Goal: Download file/media

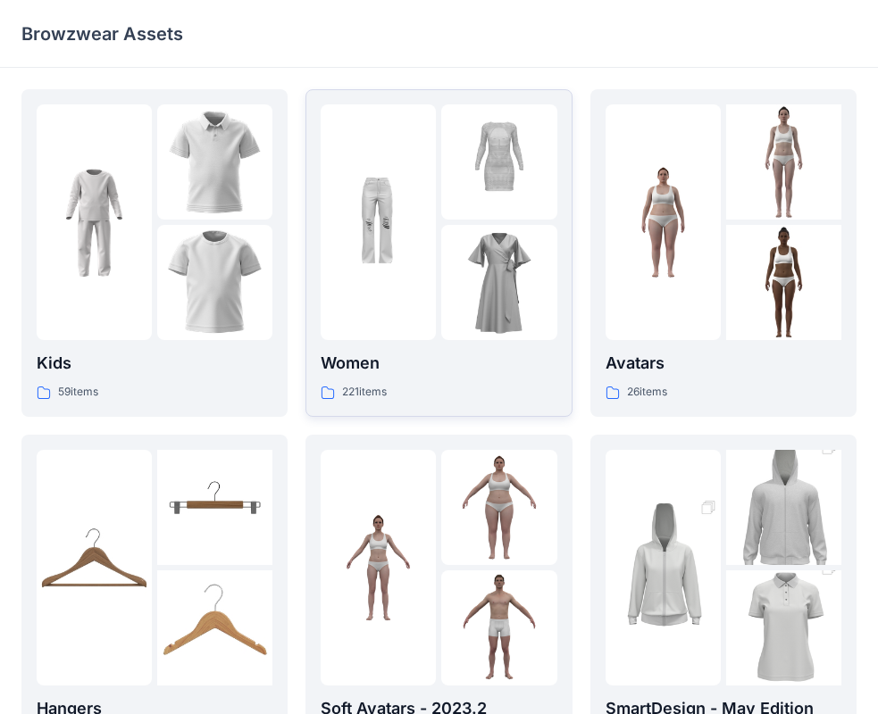
click at [454, 350] on div "Women 221 items" at bounding box center [439, 252] width 236 height 297
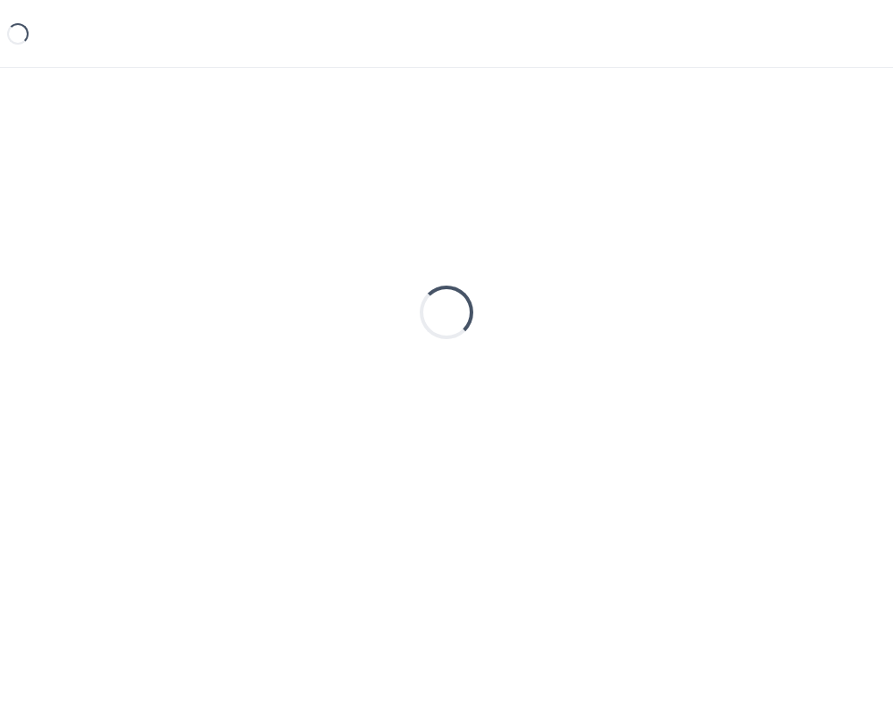
click at [454, 350] on div "Loading..." at bounding box center [446, 312] width 850 height 446
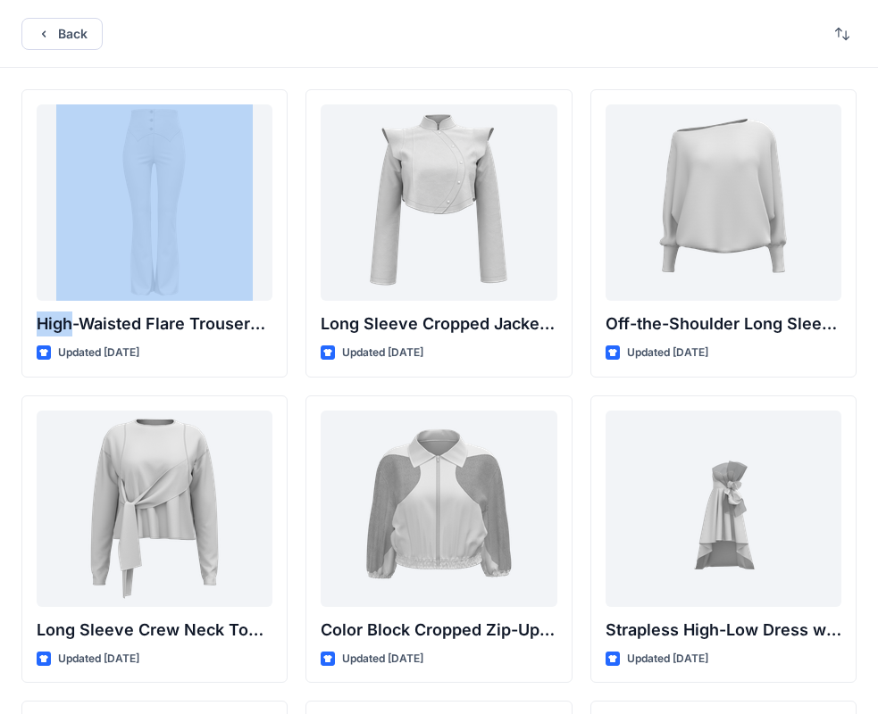
drag, startPoint x: 521, startPoint y: 30, endPoint x: 147, endPoint y: -4, distance: 375.6
click at [147, 0] on html "Back High-Waisted Flare Trousers with Button Detail Updated [DATE] Long Sleeve …" at bounding box center [439, 690] width 878 height 1380
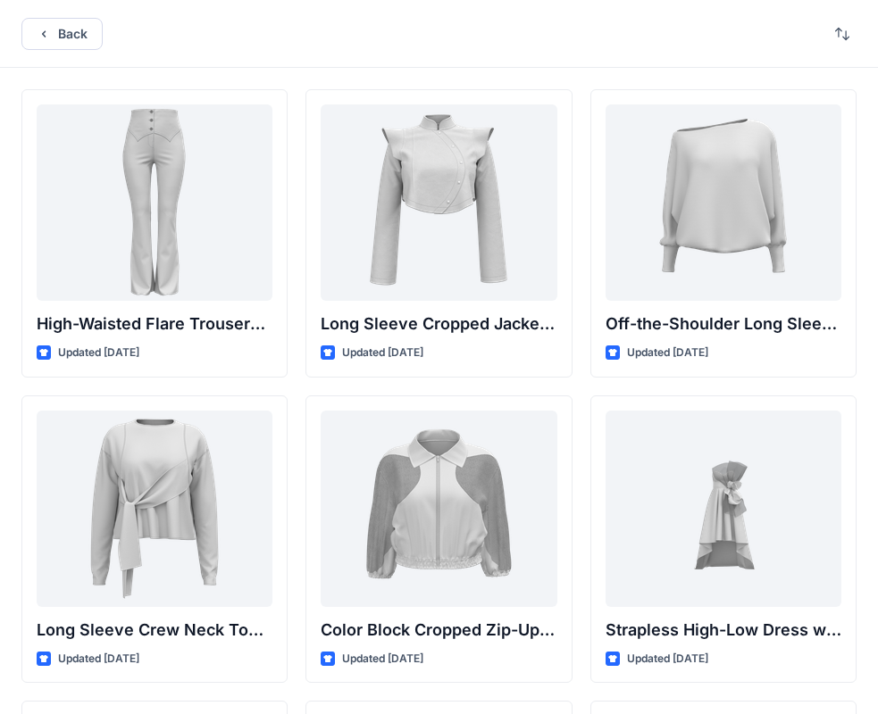
drag, startPoint x: 273, startPoint y: 15, endPoint x: 65, endPoint y: 5, distance: 208.3
click at [65, 5] on div "Back" at bounding box center [439, 34] width 878 height 68
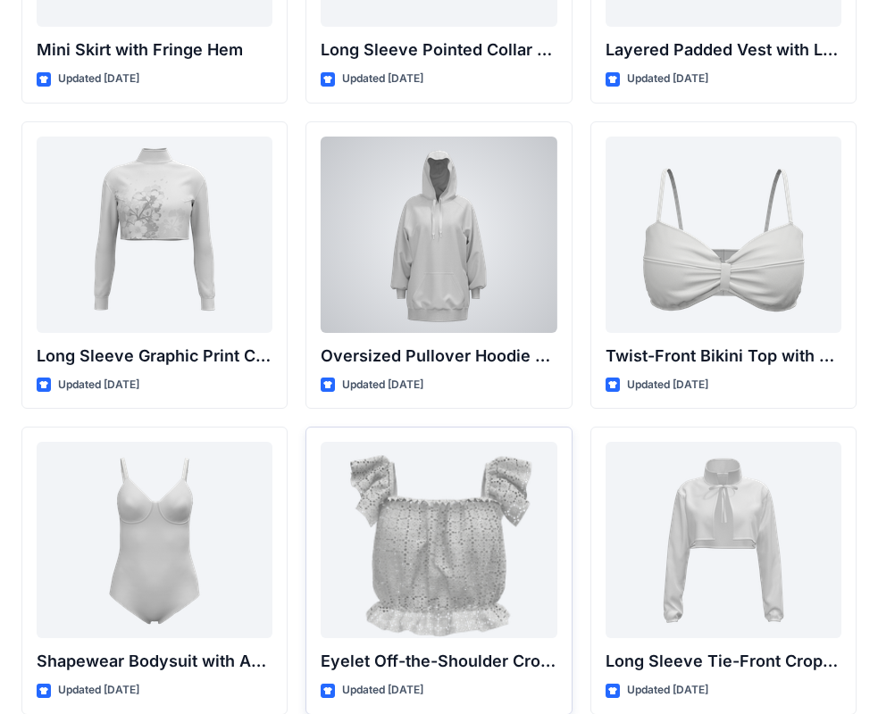
scroll to position [5559, 0]
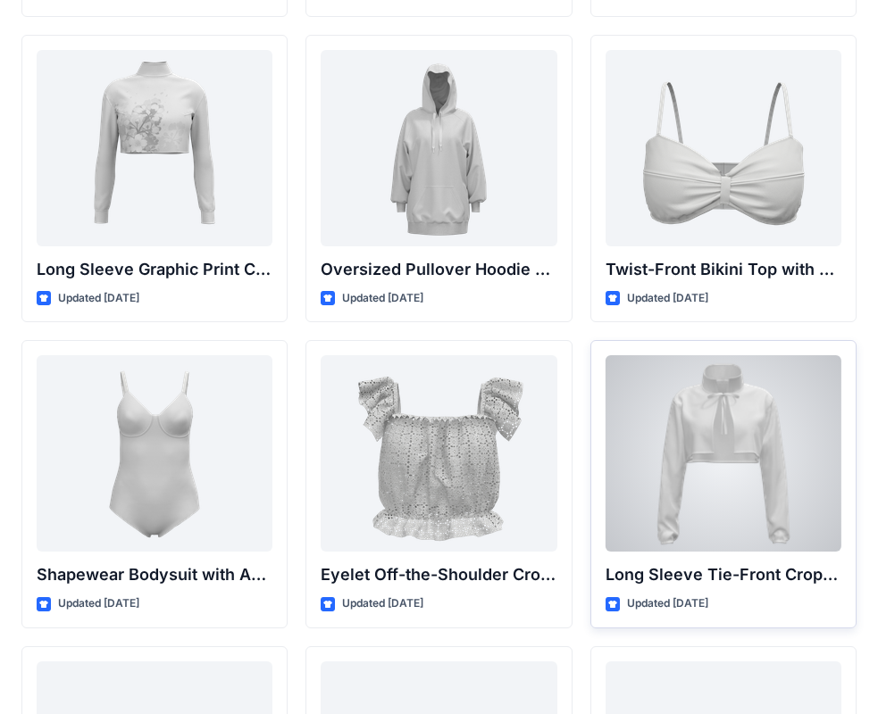
click at [738, 432] on div at bounding box center [723, 453] width 236 height 196
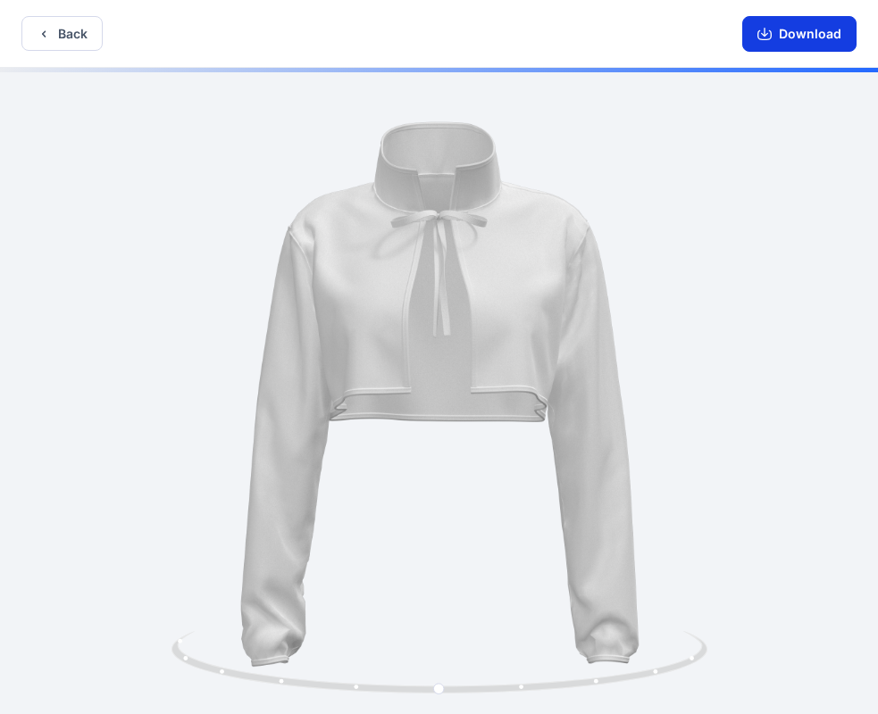
click at [779, 33] on button "Download" at bounding box center [799, 34] width 114 height 36
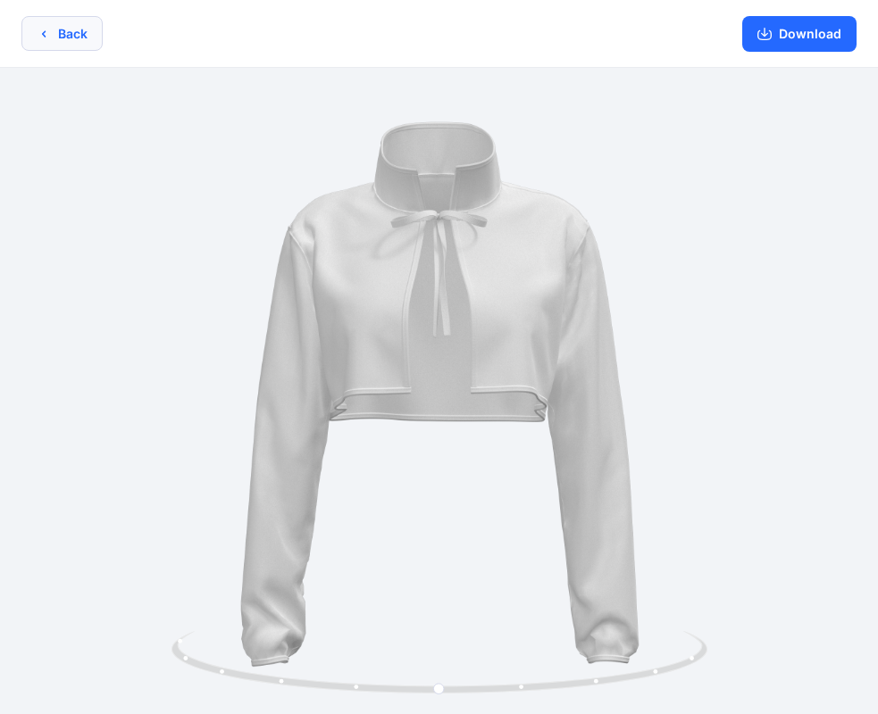
click at [62, 26] on button "Back" at bounding box center [61, 33] width 81 height 35
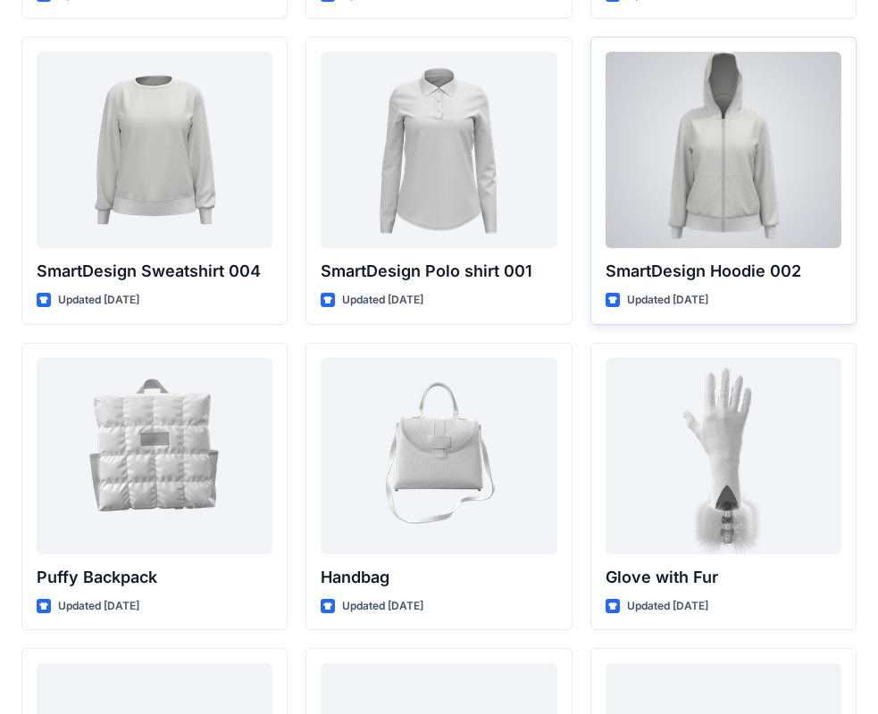
scroll to position [13524, 0]
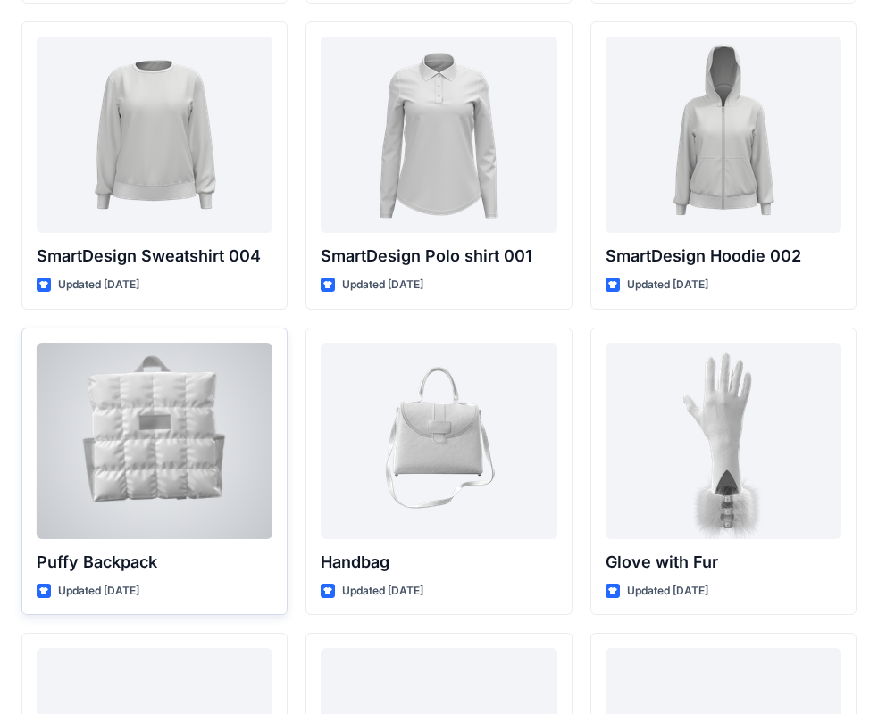
click at [146, 550] on p "Puffy Backpack" at bounding box center [155, 562] width 236 height 25
click at [120, 484] on div at bounding box center [155, 441] width 236 height 196
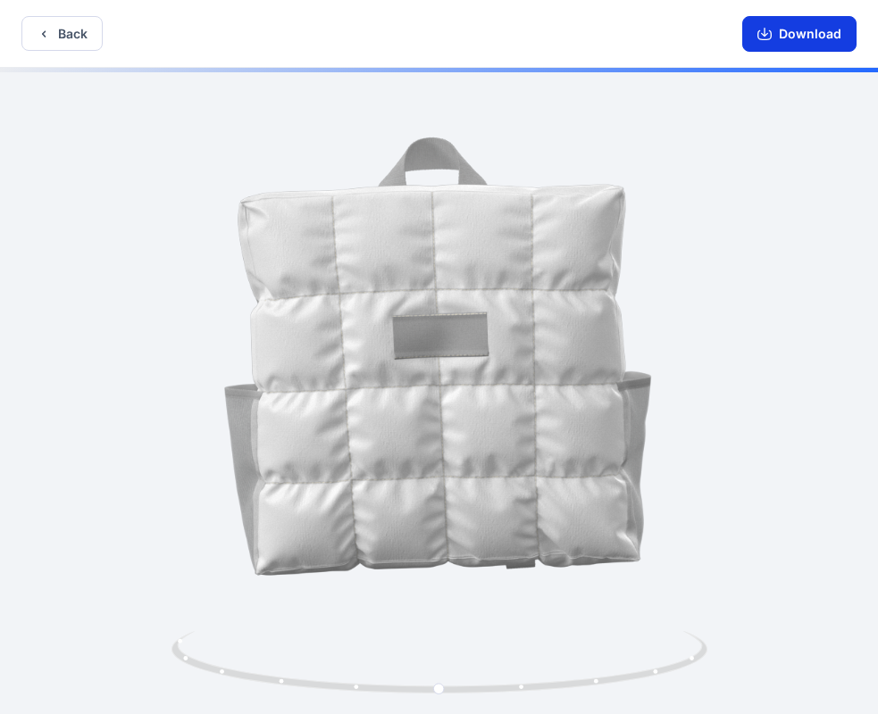
click at [782, 37] on button "Download" at bounding box center [799, 34] width 114 height 36
drag, startPoint x: 807, startPoint y: 354, endPoint x: 776, endPoint y: 374, distance: 36.9
click at [801, 354] on div at bounding box center [439, 393] width 878 height 650
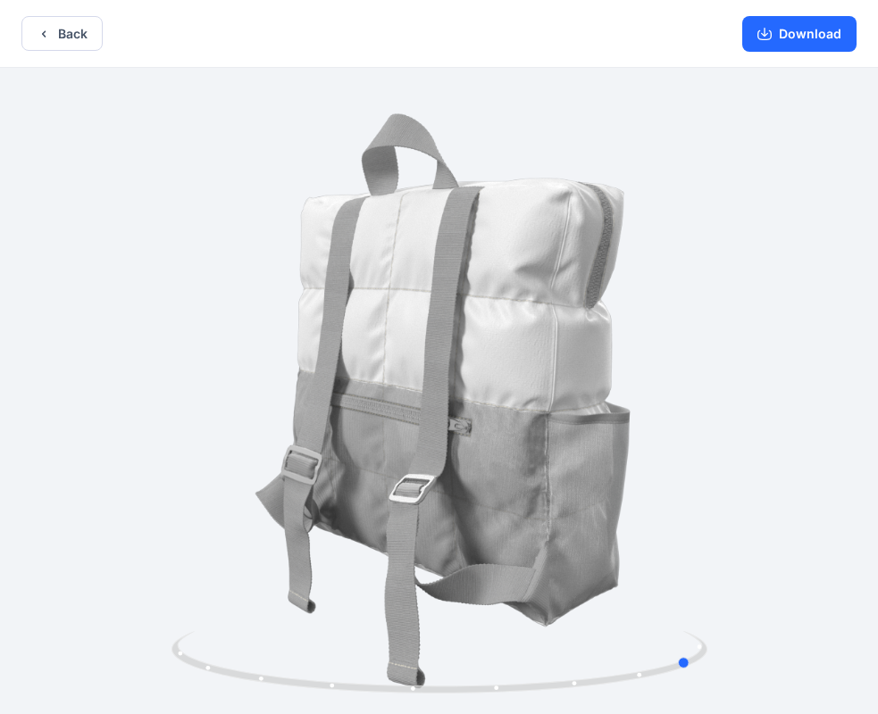
drag, startPoint x: 650, startPoint y: 495, endPoint x: 387, endPoint y: 494, distance: 262.5
click at [387, 494] on div at bounding box center [439, 393] width 878 height 650
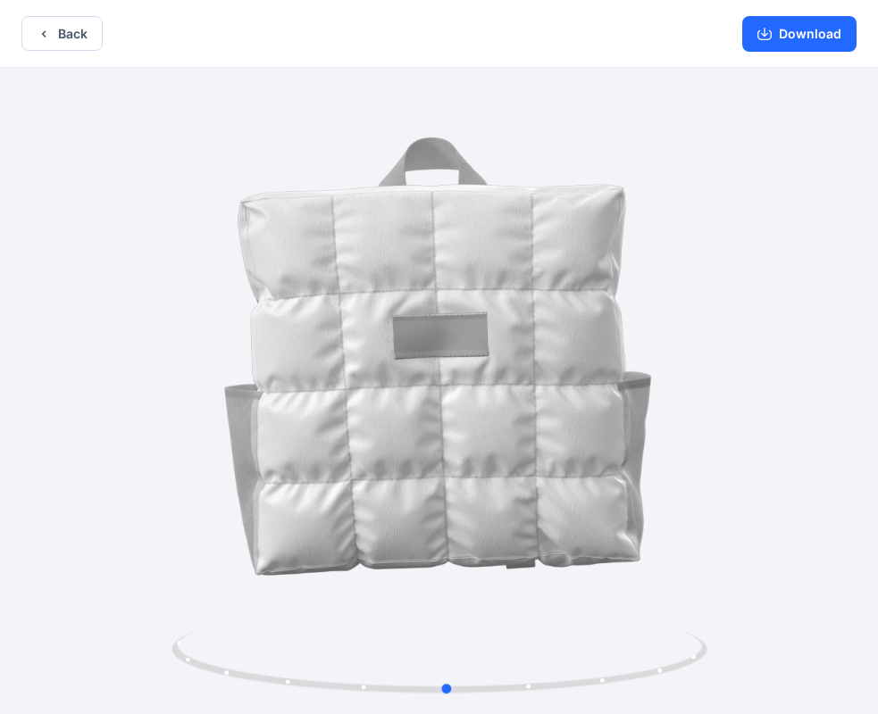
drag, startPoint x: 235, startPoint y: 379, endPoint x: 535, endPoint y: 395, distance: 300.4
click at [535, 395] on div at bounding box center [439, 393] width 878 height 650
click at [810, 21] on button "Download" at bounding box center [799, 34] width 114 height 36
click at [64, 39] on button "Back" at bounding box center [61, 33] width 81 height 35
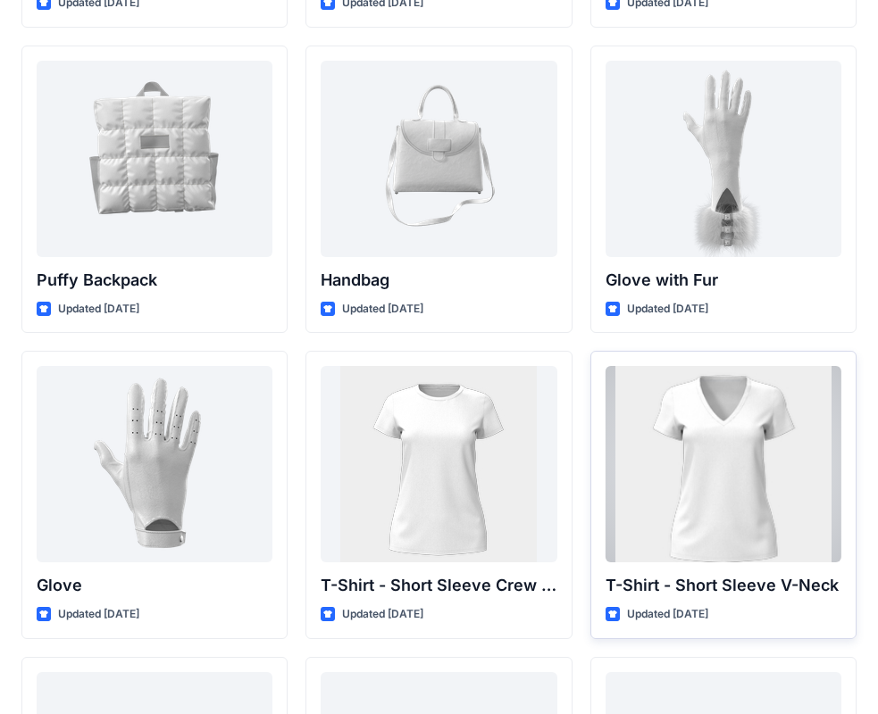
scroll to position [13676, 0]
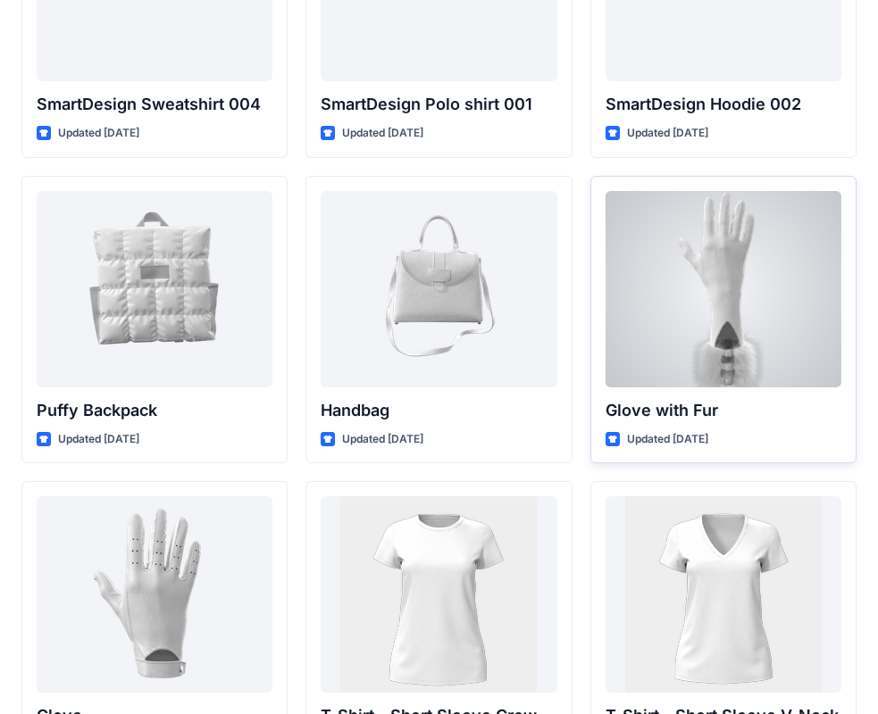
click at [741, 344] on div at bounding box center [723, 289] width 236 height 196
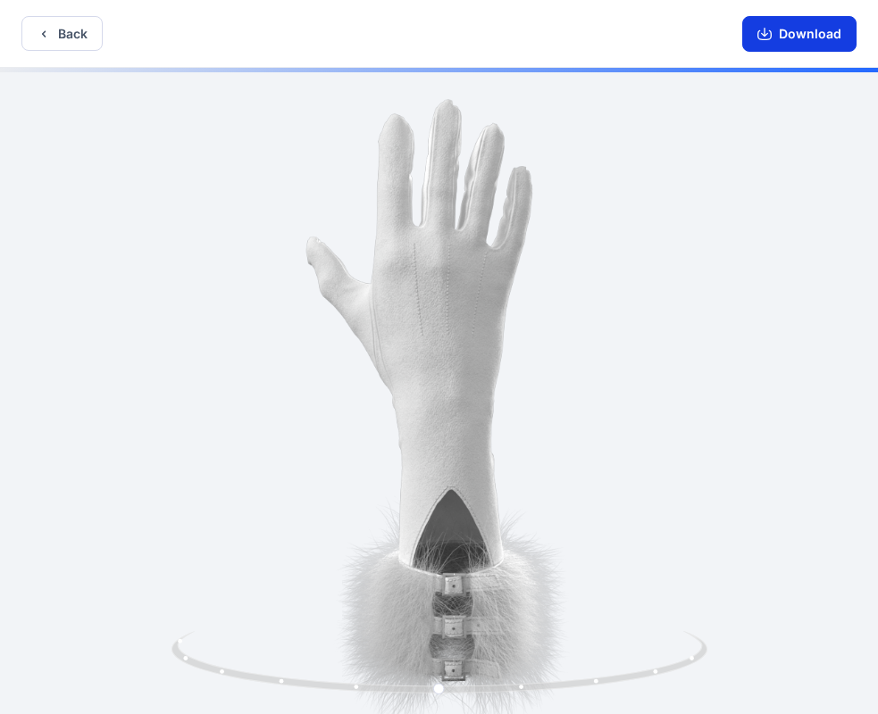
click at [782, 29] on button "Download" at bounding box center [799, 34] width 114 height 36
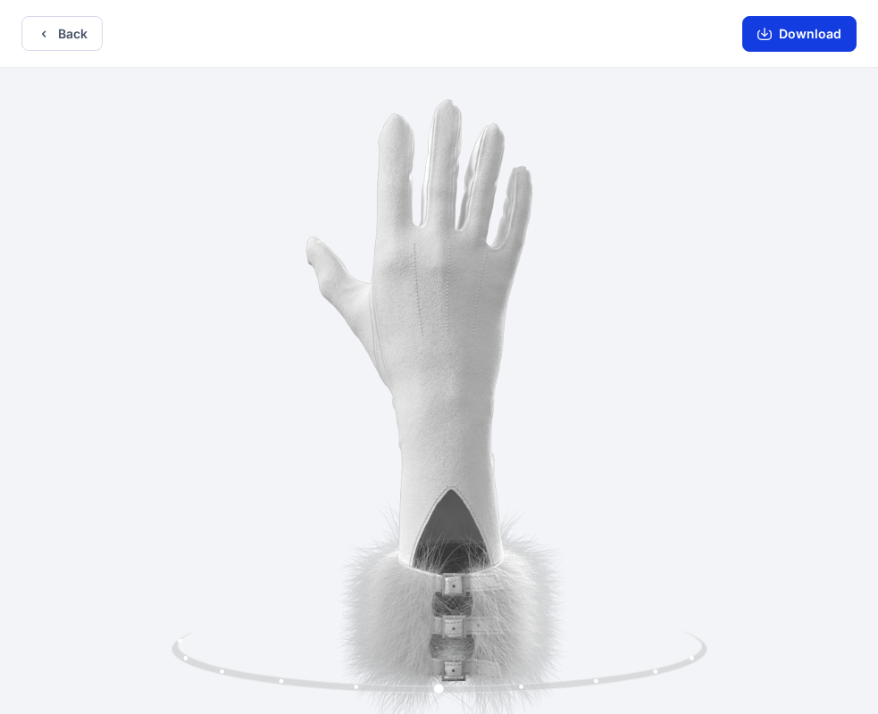
click at [777, 40] on button "Download" at bounding box center [799, 34] width 114 height 36
click at [73, 26] on button "Back" at bounding box center [61, 33] width 81 height 35
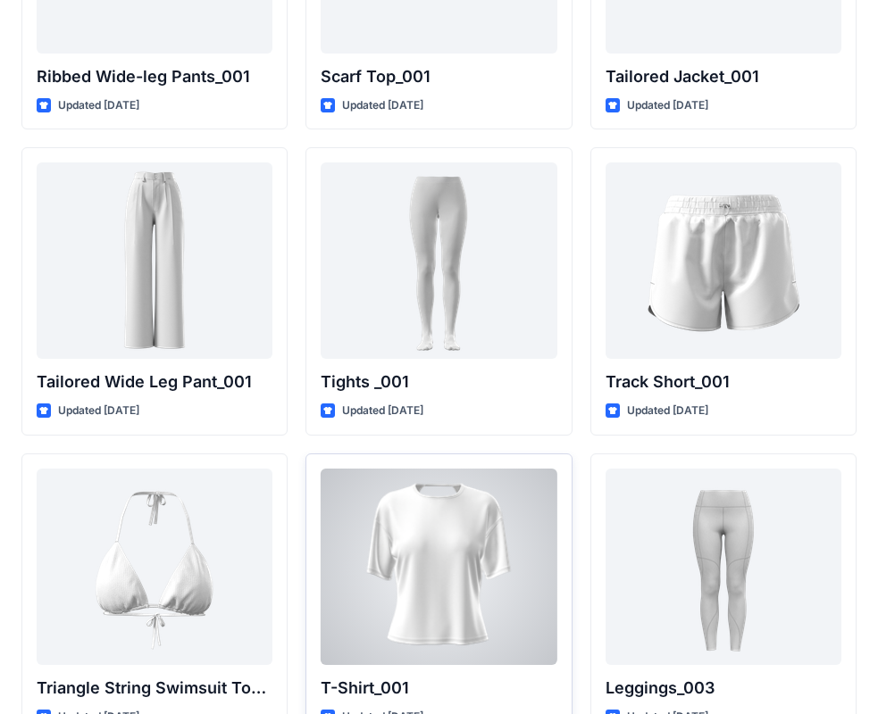
scroll to position [20239, 0]
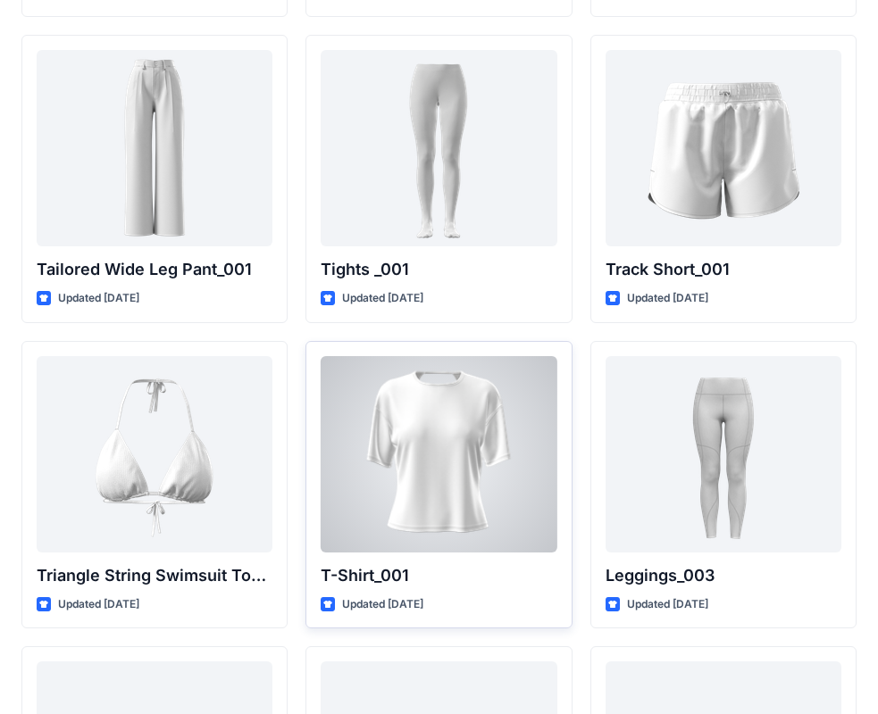
click at [462, 400] on div at bounding box center [439, 454] width 236 height 196
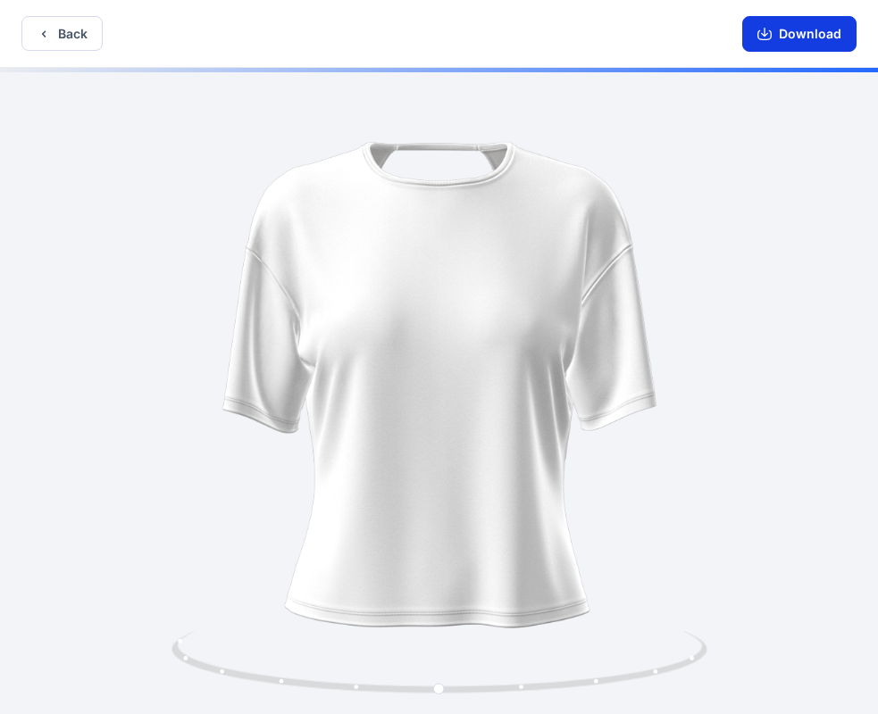
click at [811, 40] on button "Download" at bounding box center [799, 34] width 114 height 36
drag, startPoint x: 662, startPoint y: 310, endPoint x: 655, endPoint y: 316, distance: 9.5
click at [655, 316] on div at bounding box center [439, 393] width 878 height 650
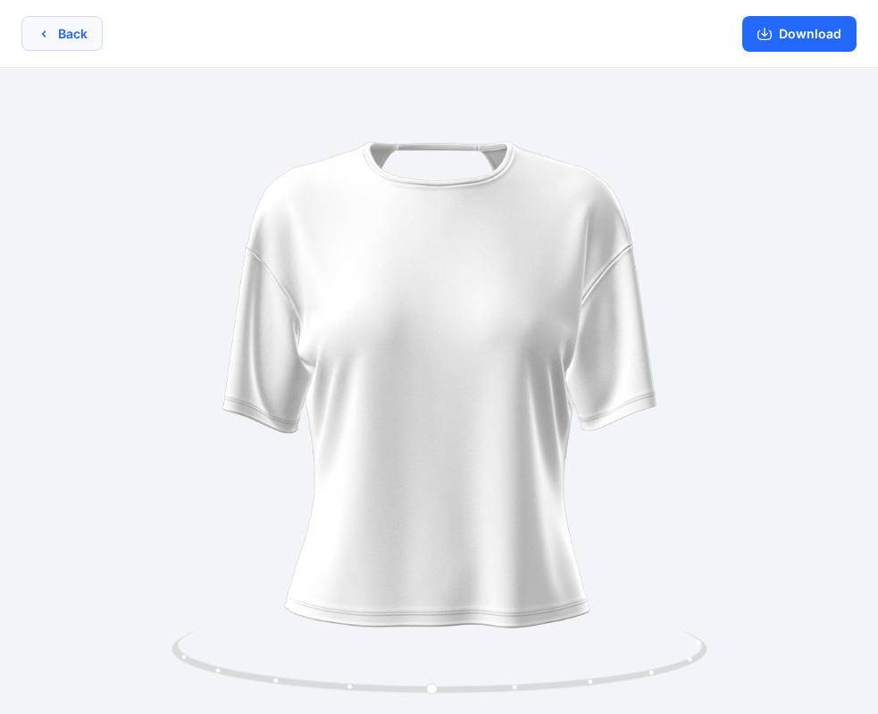
click at [62, 37] on button "Back" at bounding box center [61, 33] width 81 height 35
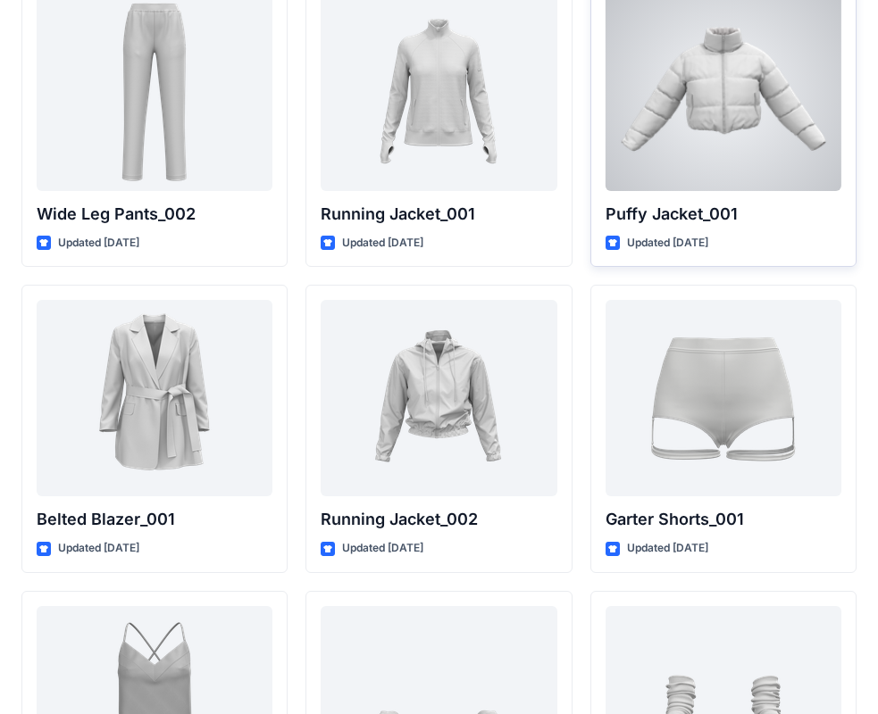
scroll to position [21221, 0]
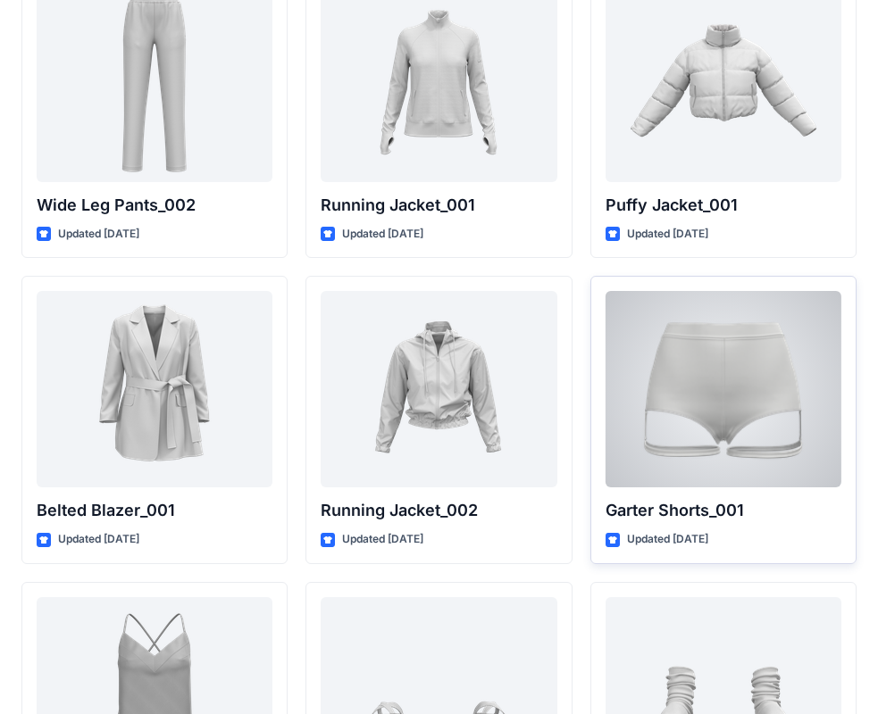
click at [794, 414] on div at bounding box center [723, 389] width 236 height 196
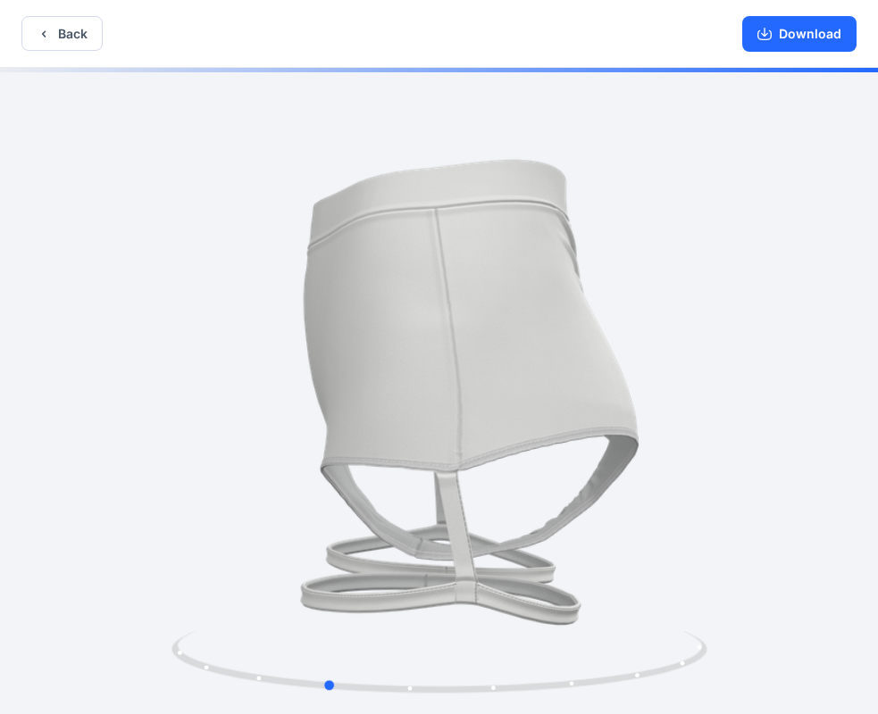
click at [483, 479] on div at bounding box center [439, 393] width 878 height 650
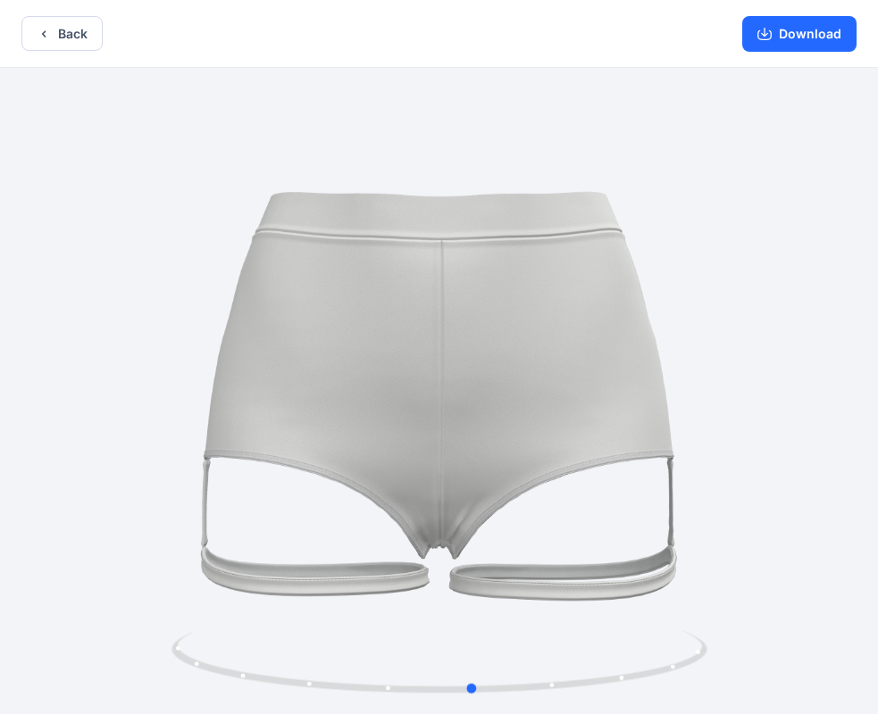
drag, startPoint x: 579, startPoint y: 518, endPoint x: 726, endPoint y: 567, distance: 155.3
click at [726, 568] on div at bounding box center [439, 393] width 878 height 650
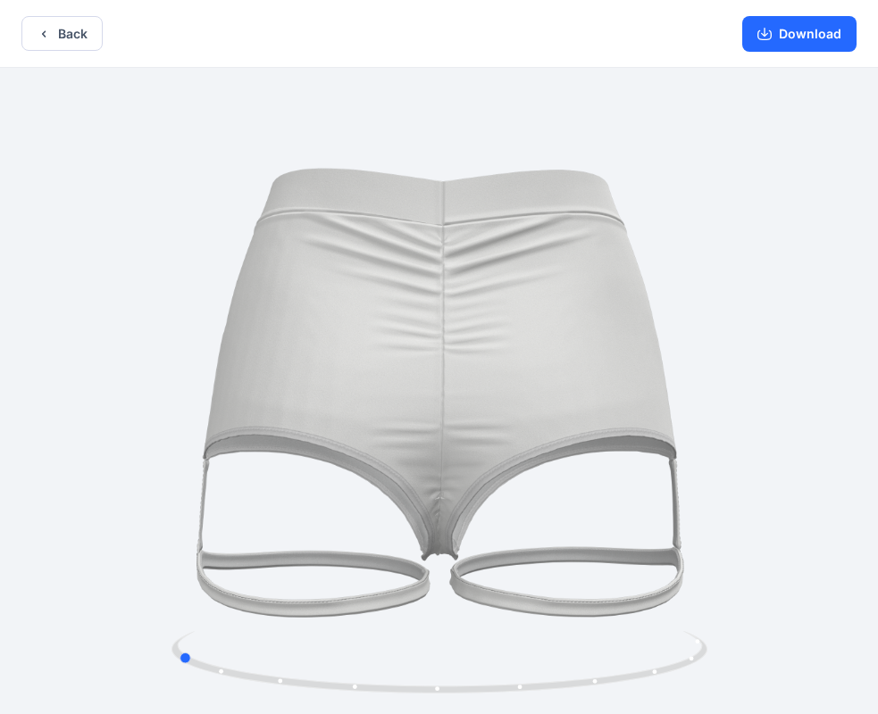
drag, startPoint x: 440, startPoint y: 570, endPoint x: 673, endPoint y: 602, distance: 235.1
click at [673, 602] on div at bounding box center [439, 393] width 878 height 650
click at [64, 37] on button "Back" at bounding box center [61, 33] width 81 height 35
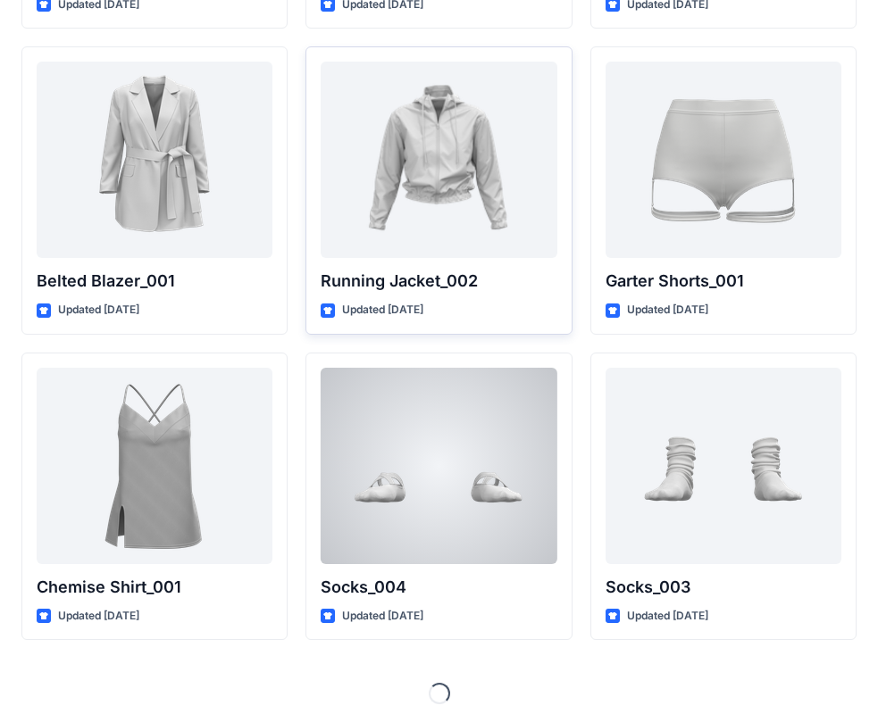
scroll to position [21462, 0]
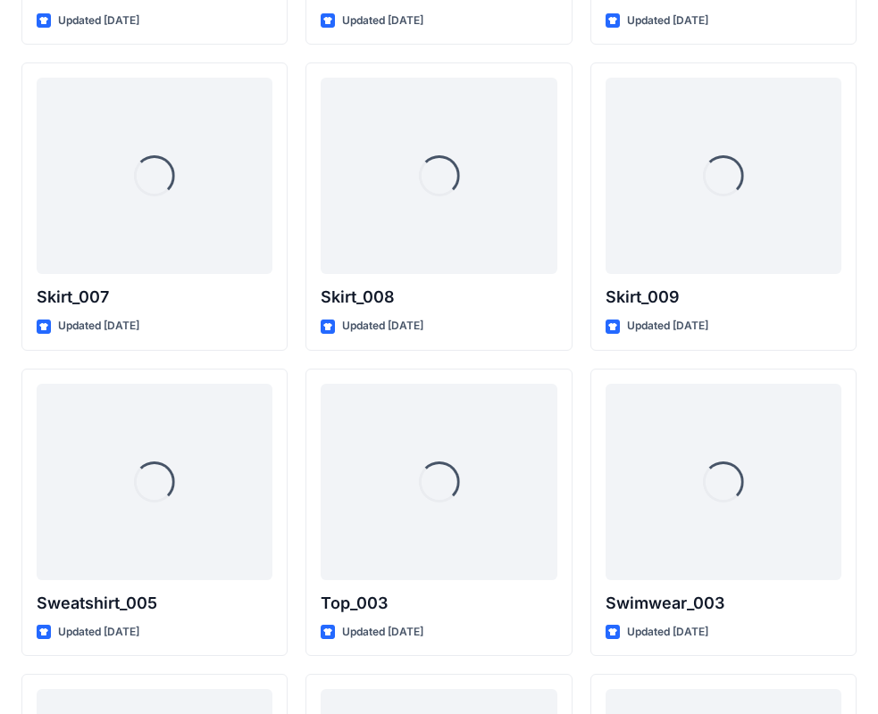
scroll to position [0, 0]
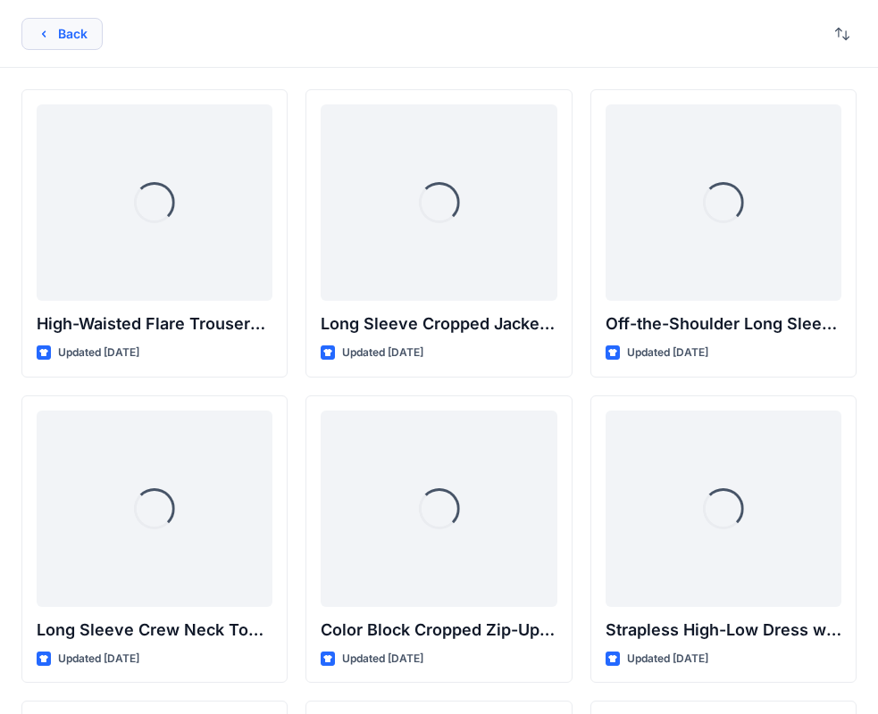
click at [63, 35] on button "Back" at bounding box center [61, 34] width 81 height 32
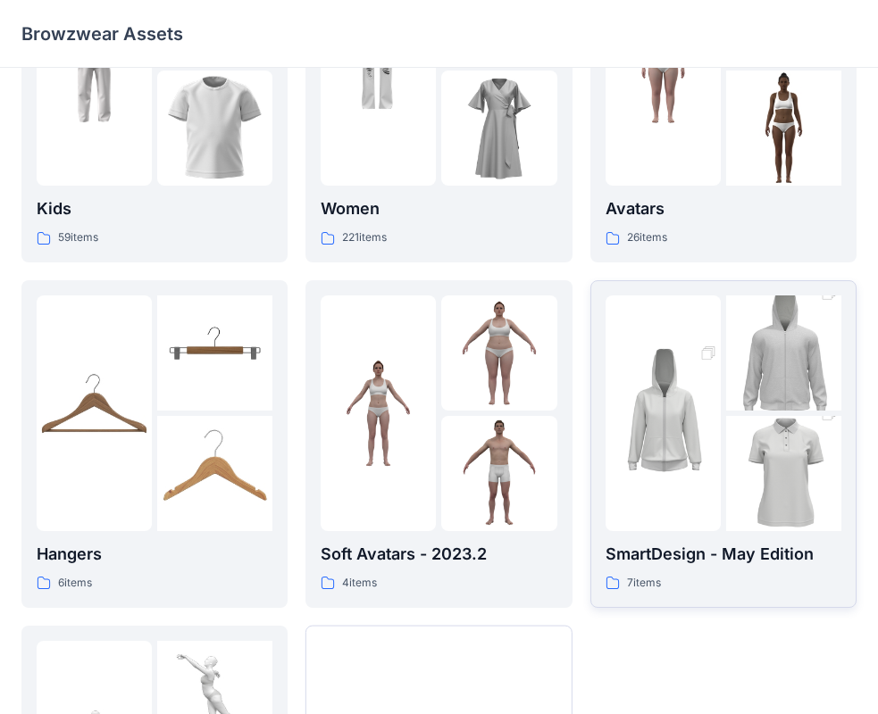
scroll to position [179, 0]
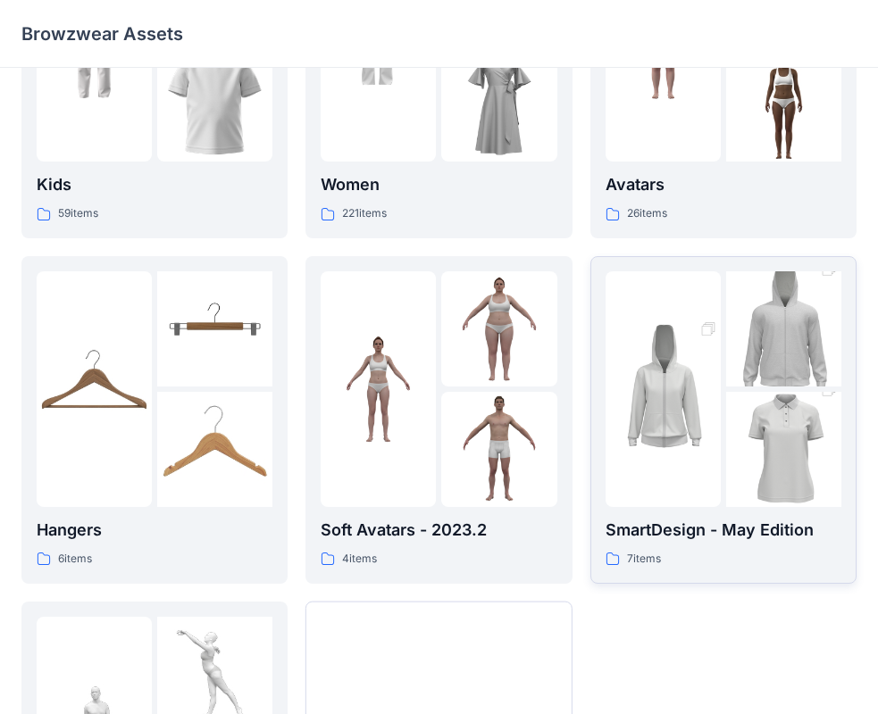
click at [752, 562] on div "7 items" at bounding box center [723, 559] width 236 height 19
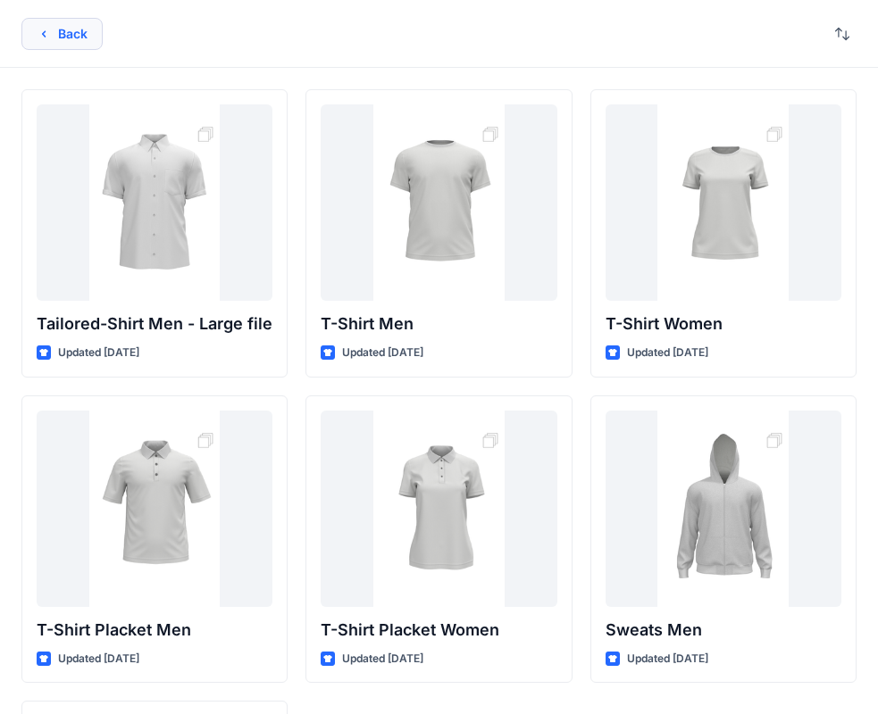
click at [75, 21] on button "Back" at bounding box center [61, 34] width 81 height 32
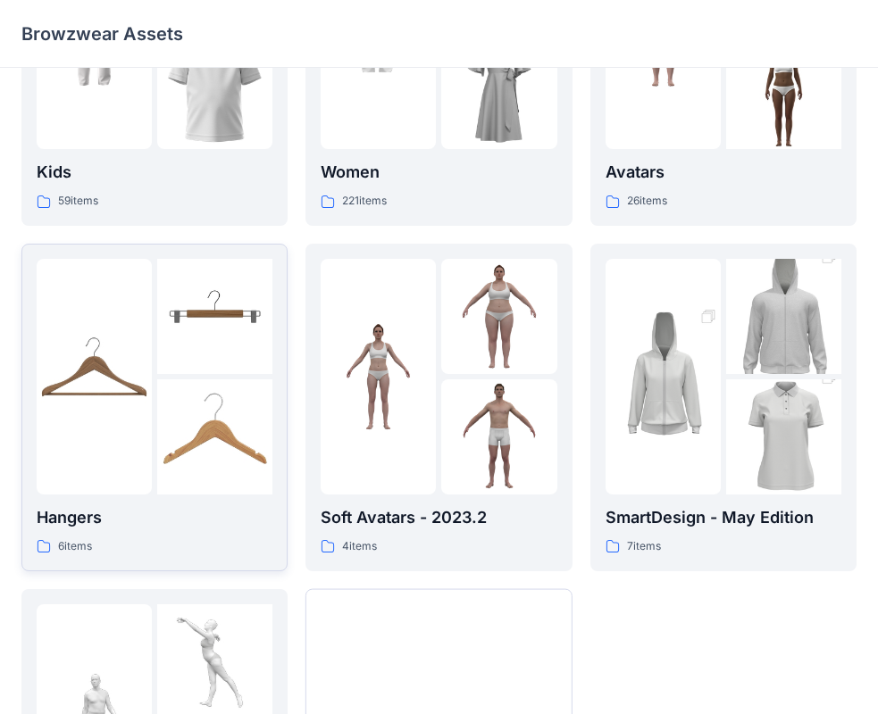
scroll to position [444, 0]
